Goal: Task Accomplishment & Management: Manage account settings

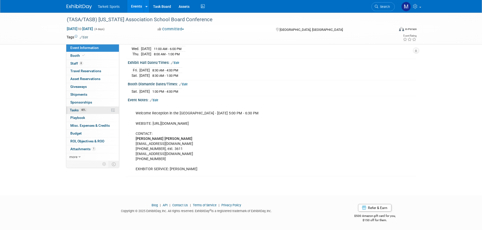
click at [83, 110] on span "40%" at bounding box center [83, 110] width 7 height 4
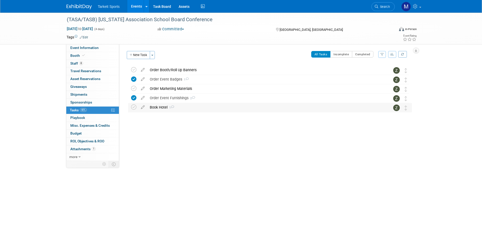
click at [173, 109] on span "1" at bounding box center [170, 107] width 7 height 3
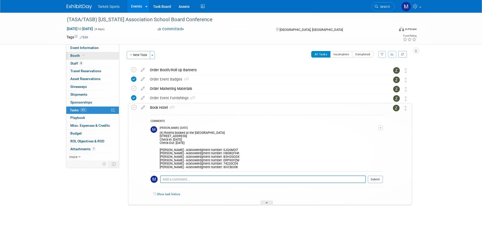
click at [98, 59] on link "Booth" at bounding box center [92, 56] width 53 height 8
select select "FieldTurf, Beynon, Indoor"
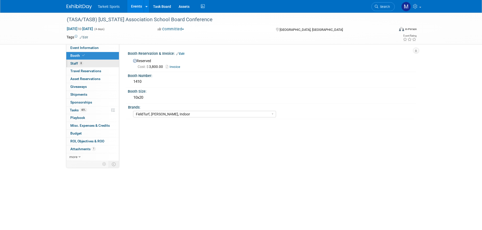
click at [96, 62] on link "8 Staff 8" at bounding box center [92, 64] width 53 height 8
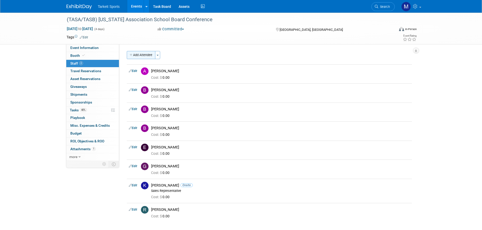
click at [144, 56] on button "Add Attendee" at bounding box center [141, 55] width 29 height 8
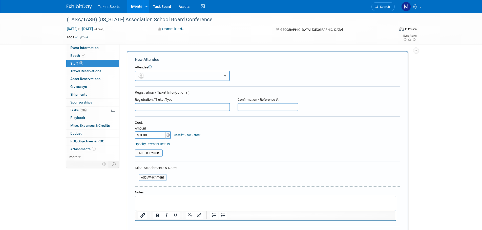
click at [155, 75] on button "button" at bounding box center [182, 76] width 95 height 10
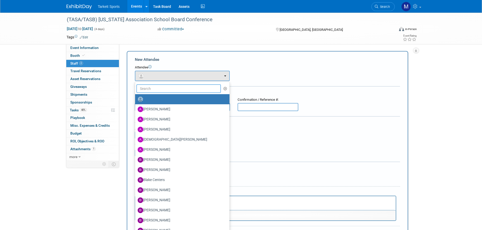
click at [161, 88] on input "text" at bounding box center [178, 88] width 85 height 9
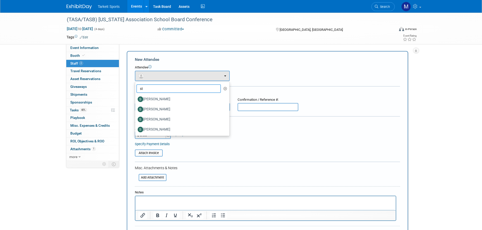
type input "s"
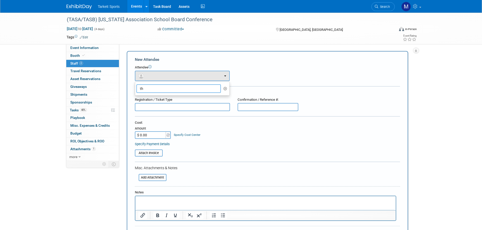
type input "t"
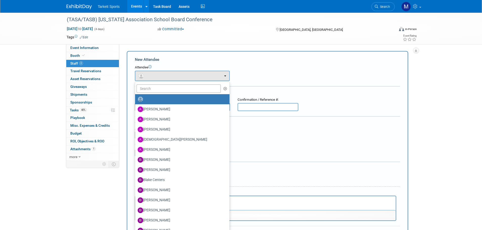
click at [272, 70] on div "Attendee" at bounding box center [267, 67] width 265 height 5
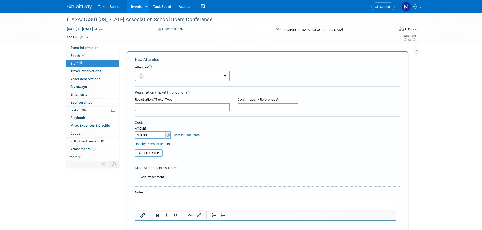
click at [159, 196] on div at bounding box center [265, 208] width 261 height 25
click at [159, 199] on p "Rich Text Area. Press ALT-0 for help." at bounding box center [265, 200] width 254 height 5
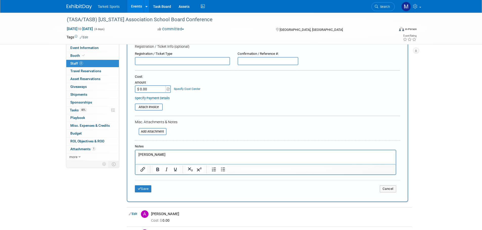
scroll to position [51, 0]
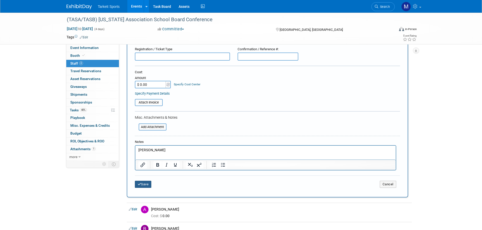
click at [139, 187] on button "Save" at bounding box center [143, 184] width 17 height 7
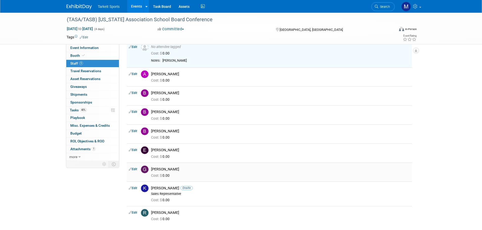
scroll to position [25, 0]
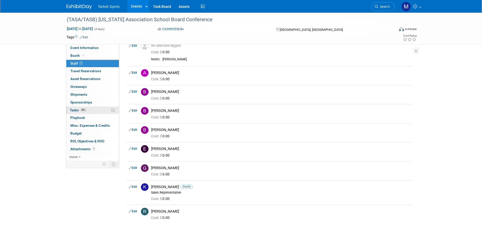
click at [92, 109] on link "40% Tasks 40%" at bounding box center [92, 111] width 53 height 8
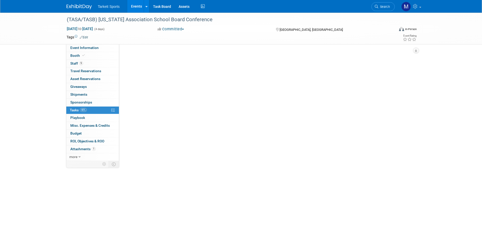
scroll to position [0, 0]
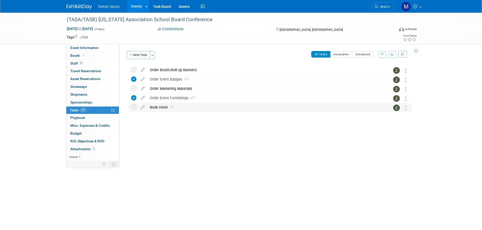
click at [157, 106] on div "Book Hotel 1" at bounding box center [265, 107] width 236 height 9
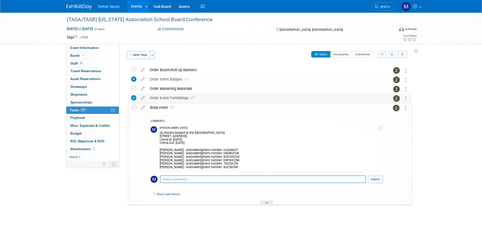
click at [171, 98] on div "Order Event Furnishings 2" at bounding box center [265, 98] width 236 height 9
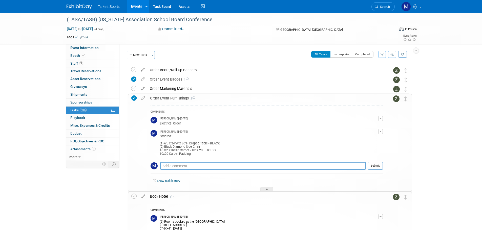
click at [171, 98] on div "Order Event Furnishings 2" at bounding box center [264, 98] width 235 height 9
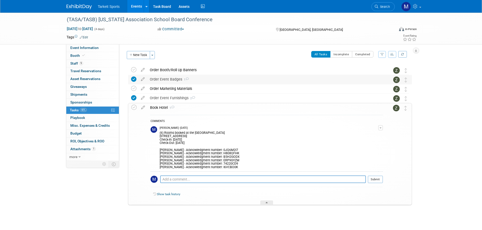
click at [167, 81] on div "Order Event Badges 1" at bounding box center [265, 79] width 236 height 9
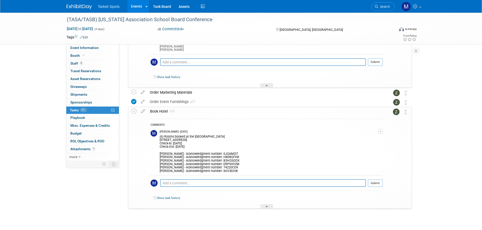
scroll to position [76, 0]
click at [92, 60] on link "9 Staff 9" at bounding box center [92, 64] width 53 height 8
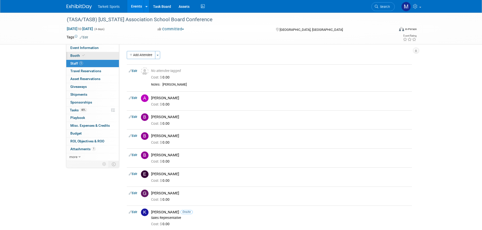
click at [89, 57] on link "Booth" at bounding box center [92, 56] width 53 height 8
select select "FieldTurf, [PERSON_NAME], Indoor"
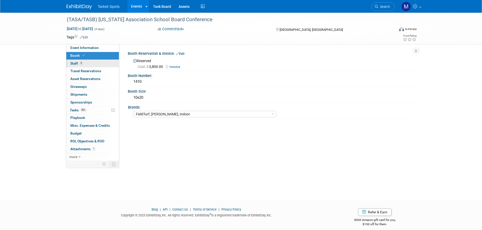
click at [86, 61] on link "9 Staff 9" at bounding box center [92, 64] width 53 height 8
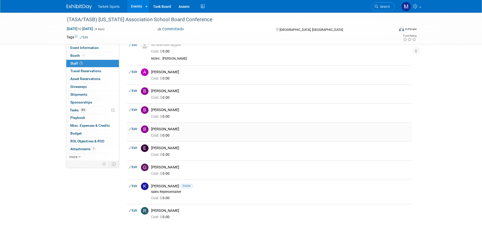
scroll to position [25, 0]
click at [81, 47] on span "Event Information" at bounding box center [84, 48] width 28 height 4
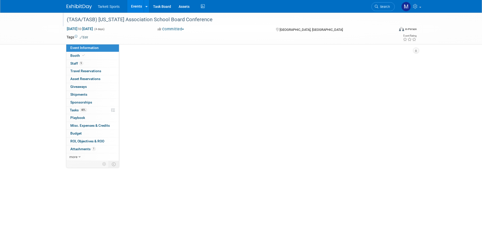
scroll to position [0, 0]
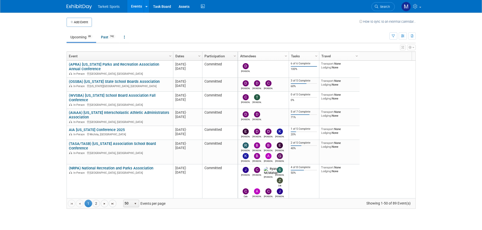
click at [379, 5] on link "Search" at bounding box center [382, 6] width 23 height 9
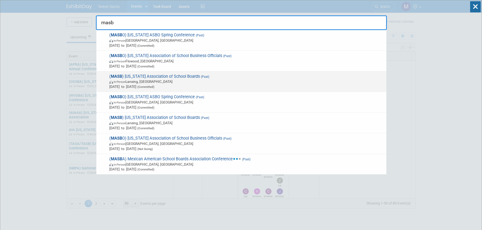
type input "masb"
click at [157, 77] on span "( MASB ) Michigan Association of School Boards (Past) In-Person Lansing, MI Oct…" at bounding box center [246, 81] width 276 height 15
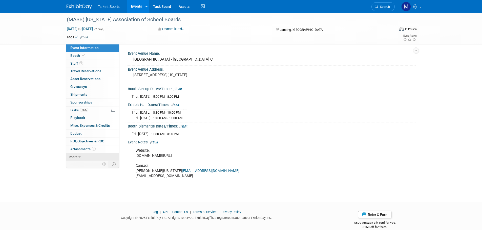
click at [91, 154] on link "more" at bounding box center [92, 157] width 53 height 8
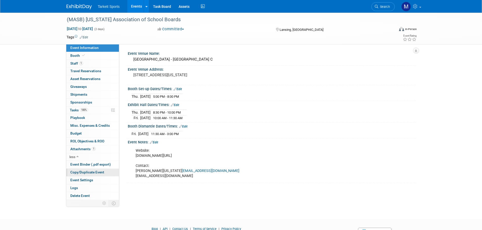
click at [86, 172] on span "Copy/Duplicate Event" at bounding box center [87, 172] width 34 height 4
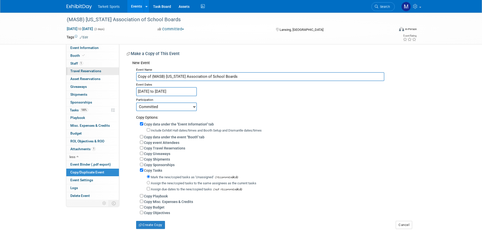
drag, startPoint x: 152, startPoint y: 75, endPoint x: 97, endPoint y: 73, distance: 54.9
click at [100, 73] on div "Event Information Event Info Booth Booth 1 Staff 1 Staff 0 Travel Reservations …" at bounding box center [241, 121] width 356 height 217
type input "(MASB) Michigan Association of School Boards"
click at [165, 95] on body "Tarkett Sports Events Add Event Bulk Upload Events Shareable Event Boards Recen…" at bounding box center [241, 115] width 482 height 230
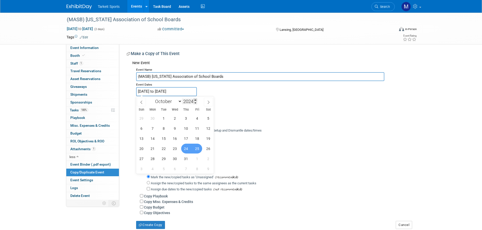
click at [196, 101] on span at bounding box center [195, 100] width 4 height 3
type input "2025"
click at [184, 150] on span "23" at bounding box center [186, 149] width 10 height 10
click at [141, 159] on span "26" at bounding box center [141, 159] width 10 height 10
type input "[DATE] to [DATE]"
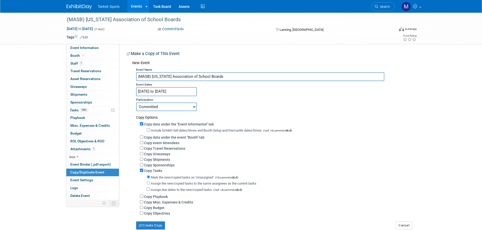
click at [145, 143] on label "Copy event Attendees" at bounding box center [161, 143] width 35 height 4
click at [143, 143] on input "Copy event Attendees" at bounding box center [141, 142] width 3 height 3
checkbox input "true"
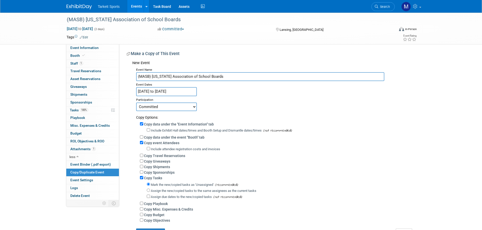
click at [144, 180] on div "Copy Tasks" at bounding box center [276, 178] width 272 height 6
click at [152, 180] on label "Copy Tasks" at bounding box center [153, 178] width 18 height 4
click at [143, 179] on input "Copy Tasks" at bounding box center [141, 177] width 3 height 3
checkbox input "false"
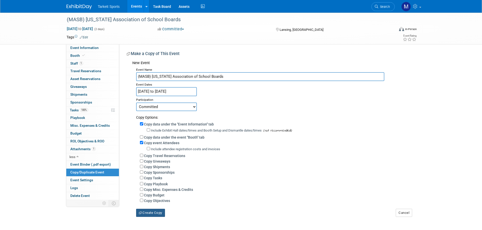
click at [145, 214] on button "Create Copy" at bounding box center [150, 213] width 29 height 8
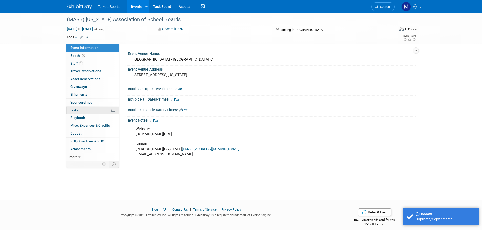
click at [96, 109] on link "0% Tasks 0%" at bounding box center [92, 111] width 53 height 8
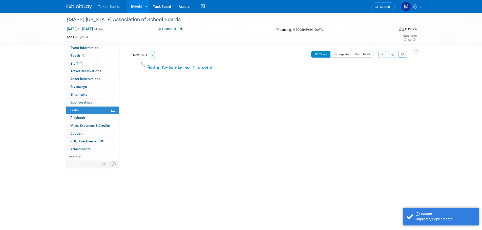
click at [155, 56] on button "Toggle Dropdown" at bounding box center [152, 55] width 5 height 8
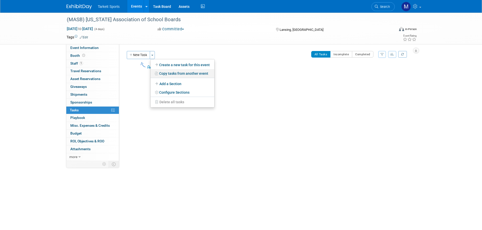
click at [167, 71] on link "Copy tasks from another event" at bounding box center [182, 73] width 64 height 9
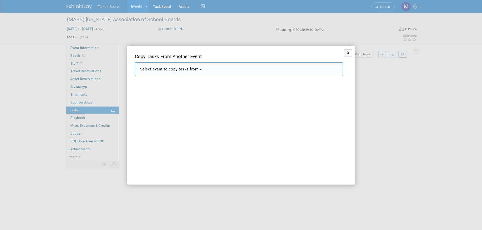
click at [176, 71] on span "Select event to copy tasks from" at bounding box center [169, 69] width 59 height 5
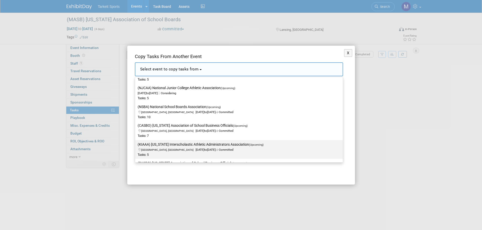
scroll to position [101, 0]
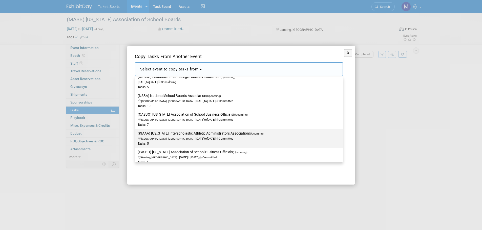
click at [164, 138] on span "Manhattan, KS Mar 27, 2026 to Mar 29, 2026 Committed" at bounding box center [202, 136] width 129 height 9
click at [136, 135] on input "(KIAAA) Kansas Interscholastic Athletic Administrators Association (Upcoming) M…" at bounding box center [133, 133] width 3 height 3
select select "11141375"
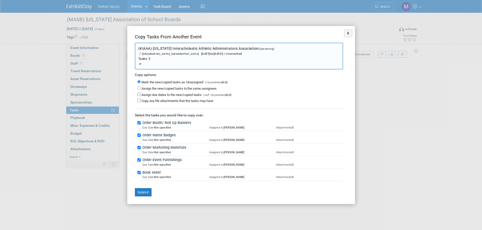
click at [151, 89] on label "Assign the new/copied tasks to the same assignees" at bounding box center [178, 89] width 75 height 4
click at [141, 89] on input "Assign the new/copied tasks to the same assignees" at bounding box center [138, 87] width 3 height 3
radio input "true"
click at [144, 193] on button "Submit" at bounding box center [143, 192] width 17 height 9
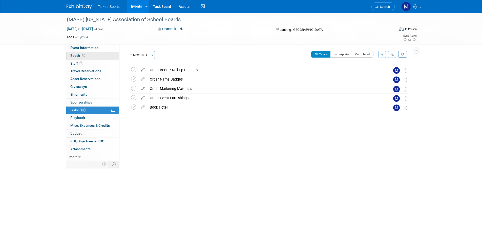
click at [97, 58] on link "Booth" at bounding box center [92, 56] width 53 height 8
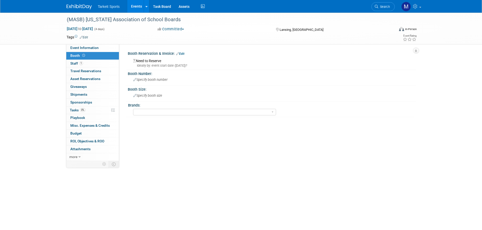
click at [184, 53] on link "Edit" at bounding box center [180, 54] width 8 height 4
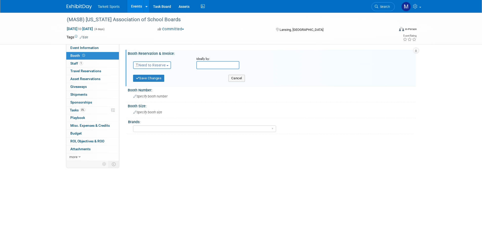
click at [154, 65] on span "Need to Reserve" at bounding box center [150, 65] width 30 height 4
click at [157, 82] on link "Reserved" at bounding box center [160, 80] width 54 height 7
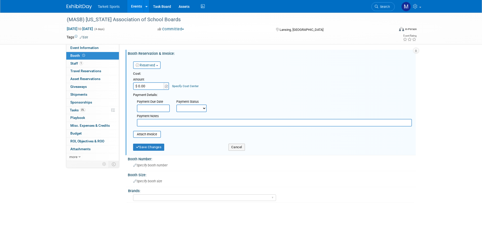
click at [158, 86] on input "$ 0.00" at bounding box center [149, 86] width 32 height 8
type input "$ 2,250.00"
click at [152, 126] on input "text" at bounding box center [274, 123] width 275 height 8
click at [188, 107] on select "Not Paid Yet Partially Paid Paid in Full" at bounding box center [191, 109] width 30 height 8
select select "3"
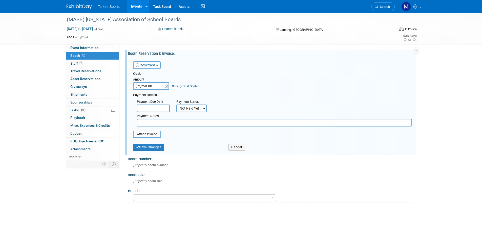
click at [176, 105] on select "Not Paid Yet Partially Paid Paid in Full" at bounding box center [191, 109] width 30 height 8
click at [142, 146] on button "Save Changes" at bounding box center [148, 147] width 31 height 7
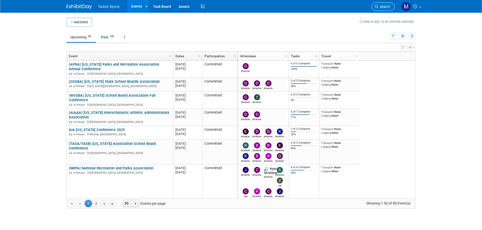
click at [381, 7] on span "Search" at bounding box center [384, 7] width 12 height 4
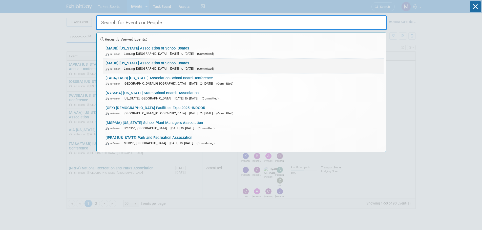
click at [124, 63] on link "(MASB) Michigan Association of School Boards In-Person Lansing, MI Oct 24, 2024…" at bounding box center [243, 66] width 280 height 15
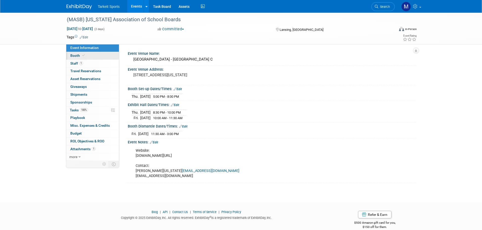
click at [91, 57] on link "Booth" at bounding box center [92, 56] width 53 height 8
select select "FieldTurf"
